Goal: Task Accomplishment & Management: Manage account settings

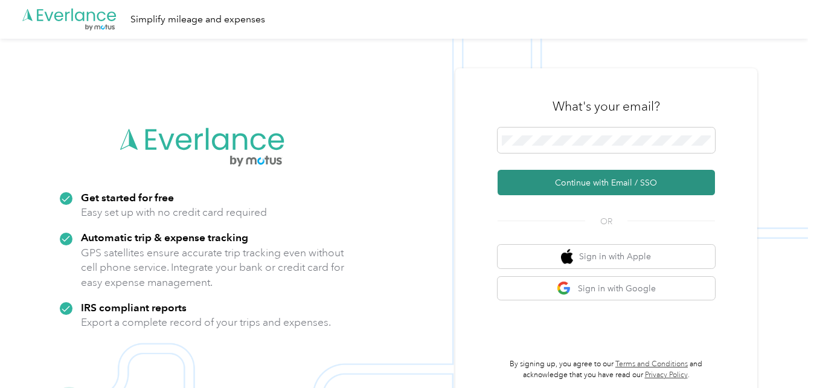
click at [560, 179] on button "Continue with Email / SSO" at bounding box center [605, 182] width 217 height 25
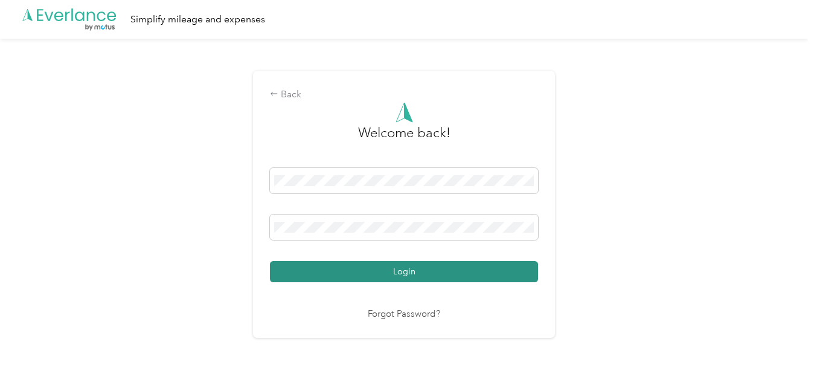
click at [417, 273] on button "Login" at bounding box center [404, 271] width 268 height 21
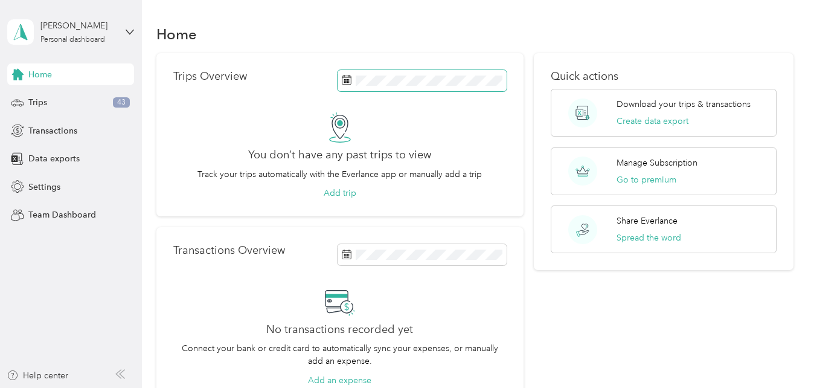
click at [345, 81] on rect at bounding box center [345, 81] width 1 height 1
click at [232, 80] on p "Trips Overview" at bounding box center [210, 76] width 74 height 13
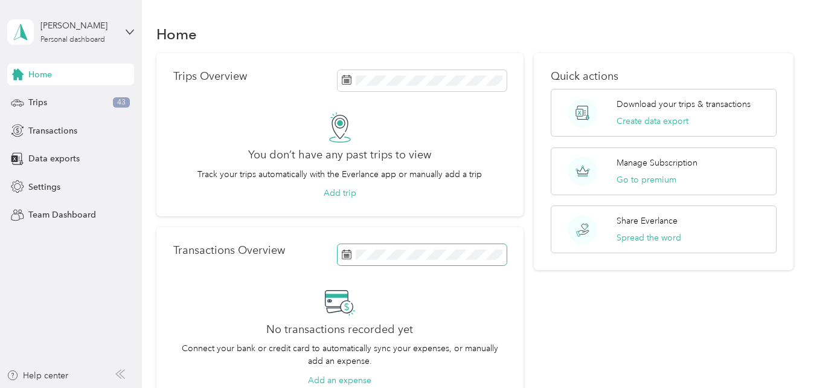
click at [345, 255] on icon at bounding box center [347, 254] width 10 height 10
click at [345, 244] on span at bounding box center [421, 254] width 169 height 21
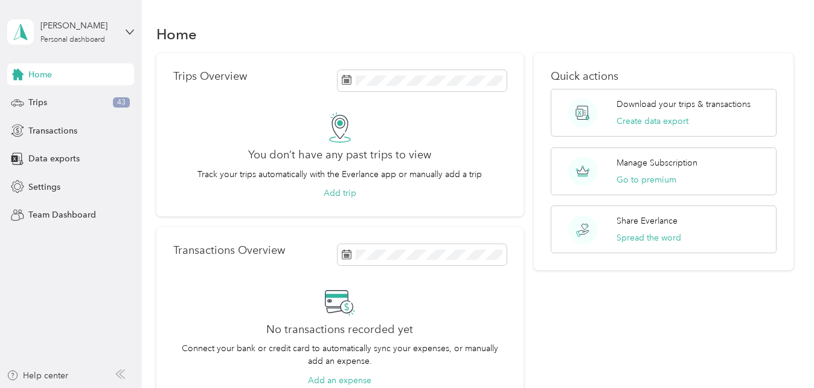
click at [339, 233] on div "Transactions Overview No transactions recorded yet Connect your bank or credit …" at bounding box center [339, 315] width 367 height 176
click at [345, 253] on icon at bounding box center [347, 254] width 10 height 10
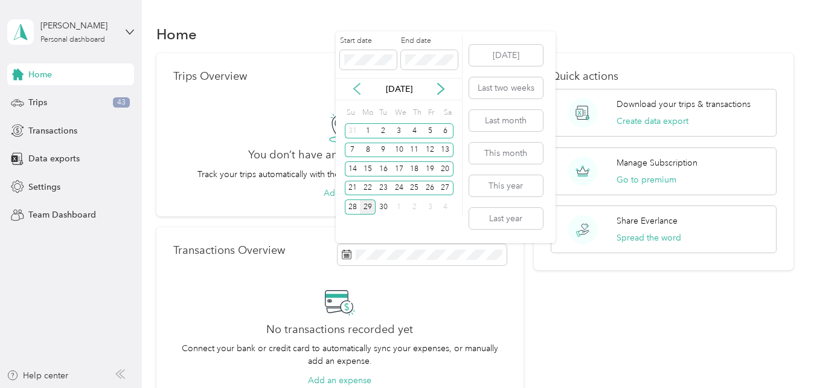
click at [355, 89] on icon at bounding box center [357, 89] width 12 height 12
click at [354, 89] on icon at bounding box center [357, 89] width 6 height 11
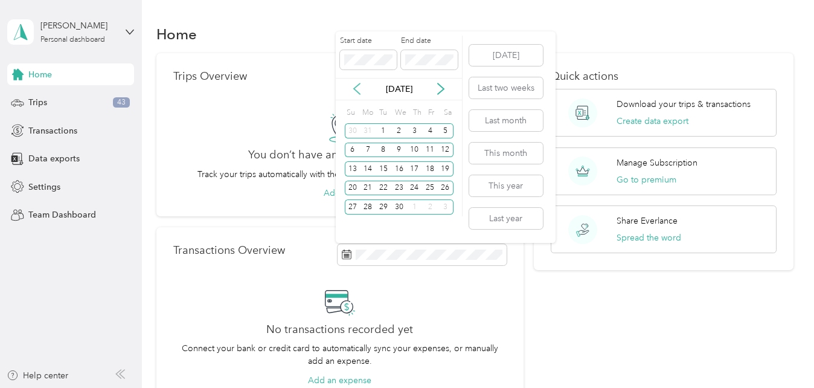
click at [354, 89] on icon at bounding box center [357, 89] width 6 height 11
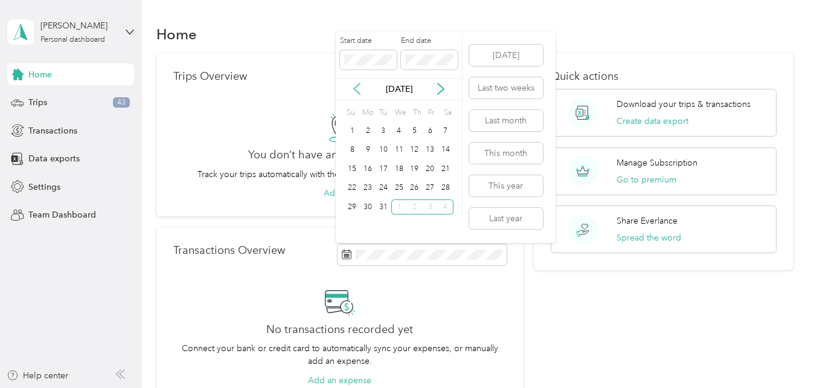
click at [354, 89] on icon at bounding box center [357, 89] width 6 height 11
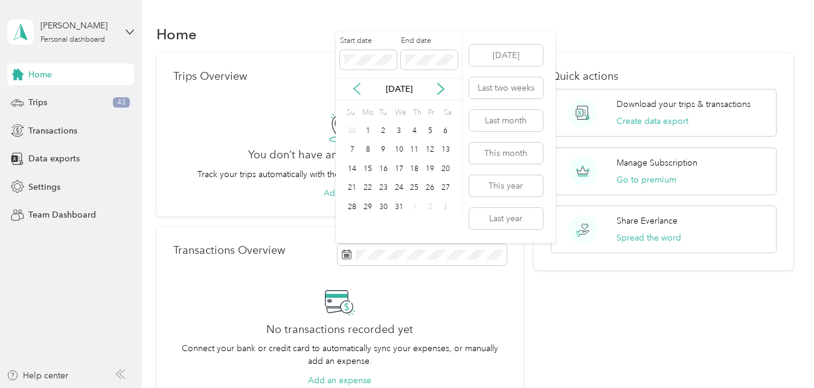
click at [354, 89] on icon at bounding box center [357, 89] width 6 height 11
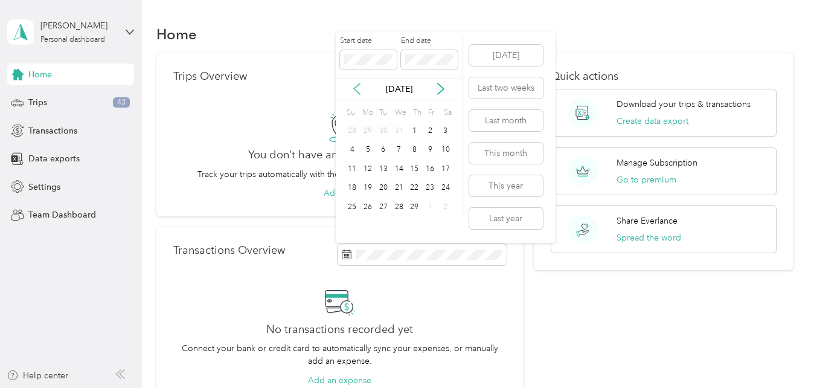
click at [354, 89] on icon at bounding box center [357, 89] width 6 height 11
click at [439, 89] on icon at bounding box center [441, 89] width 12 height 12
click at [368, 133] on div "1" at bounding box center [368, 130] width 16 height 15
drag, startPoint x: 494, startPoint y: 152, endPoint x: 434, endPoint y: 119, distance: 68.9
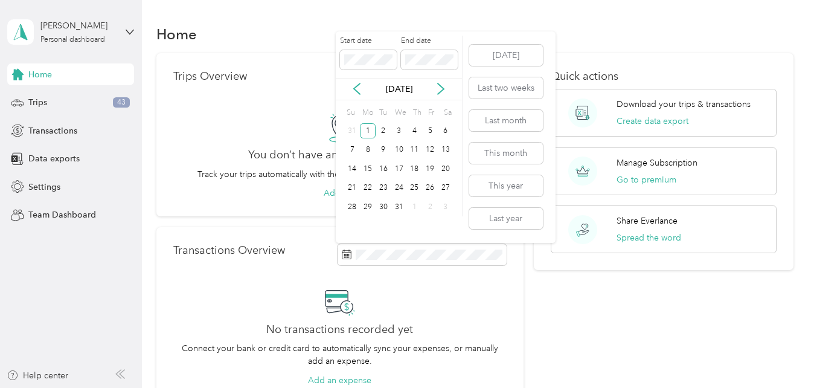
click at [434, 119] on div "Fr" at bounding box center [431, 112] width 11 height 17
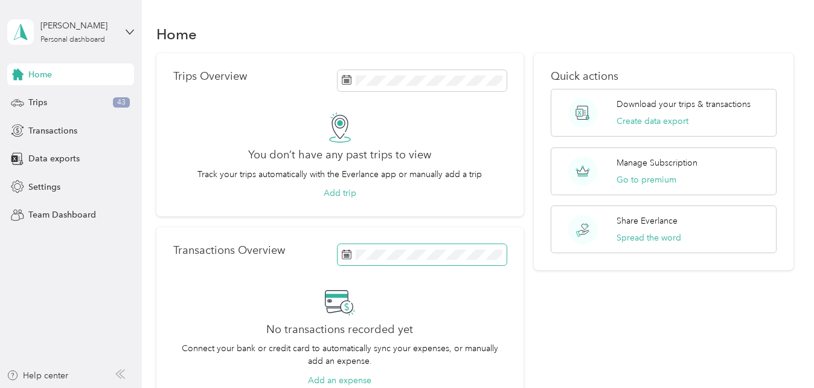
click at [343, 252] on icon at bounding box center [347, 254] width 10 height 10
